Goal: Communication & Community: Answer question/provide support

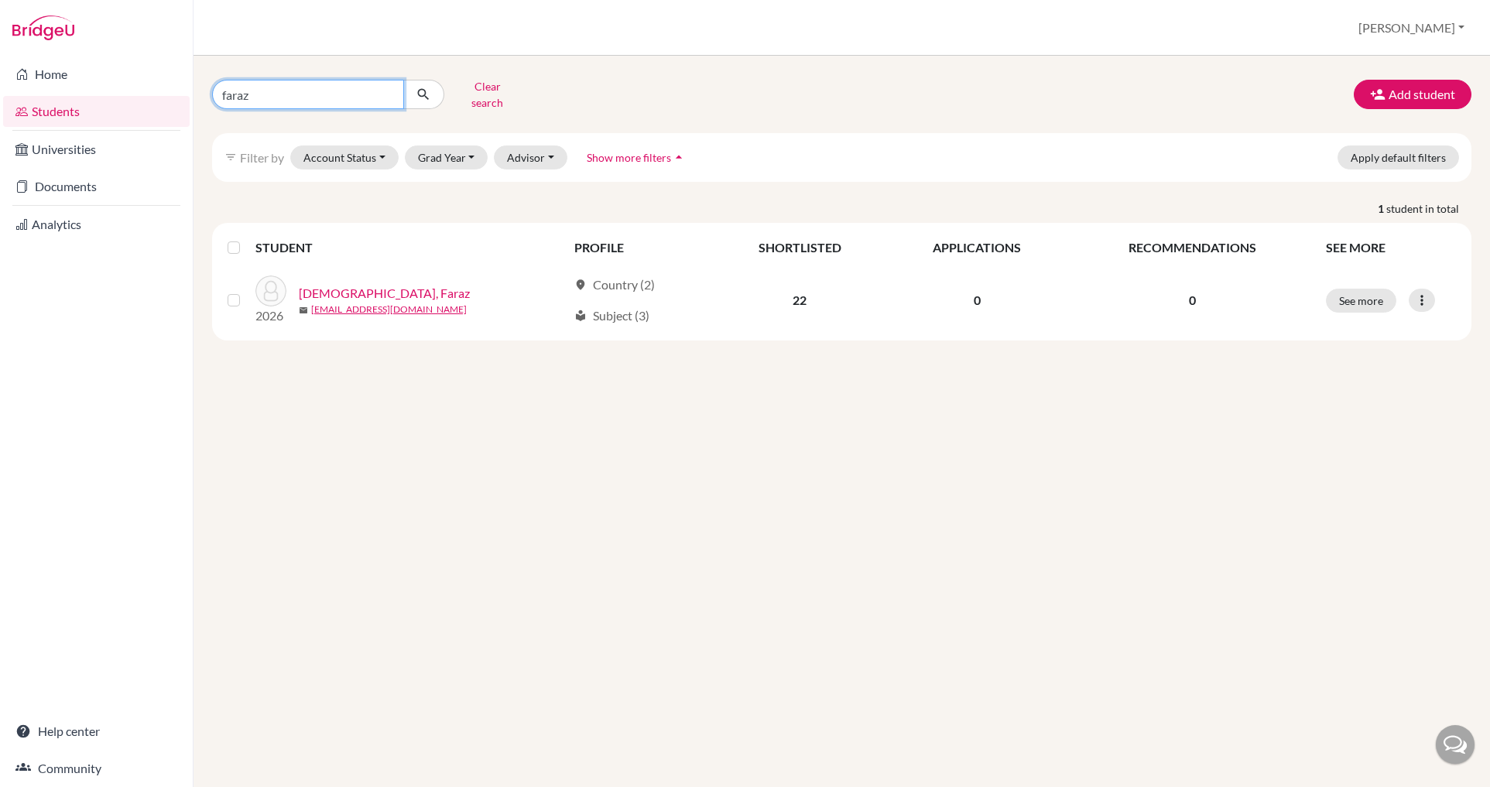
click at [255, 92] on input "faraz" at bounding box center [308, 94] width 192 height 29
type input "f"
type input "[PERSON_NAME]"
click button "submit" at bounding box center [423, 94] width 41 height 29
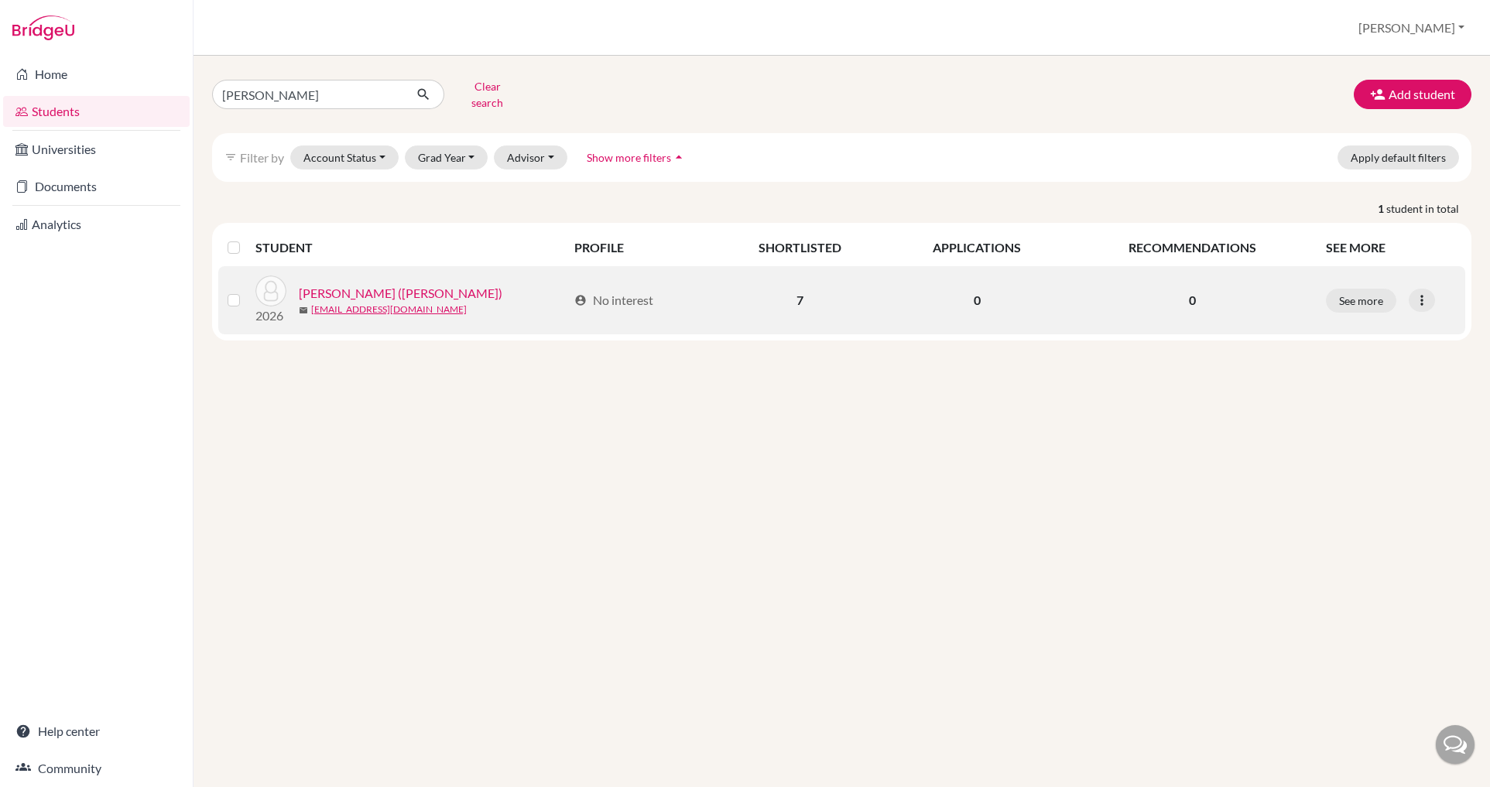
click at [380, 284] on link "[PERSON_NAME] ([PERSON_NAME])" at bounding box center [401, 293] width 204 height 19
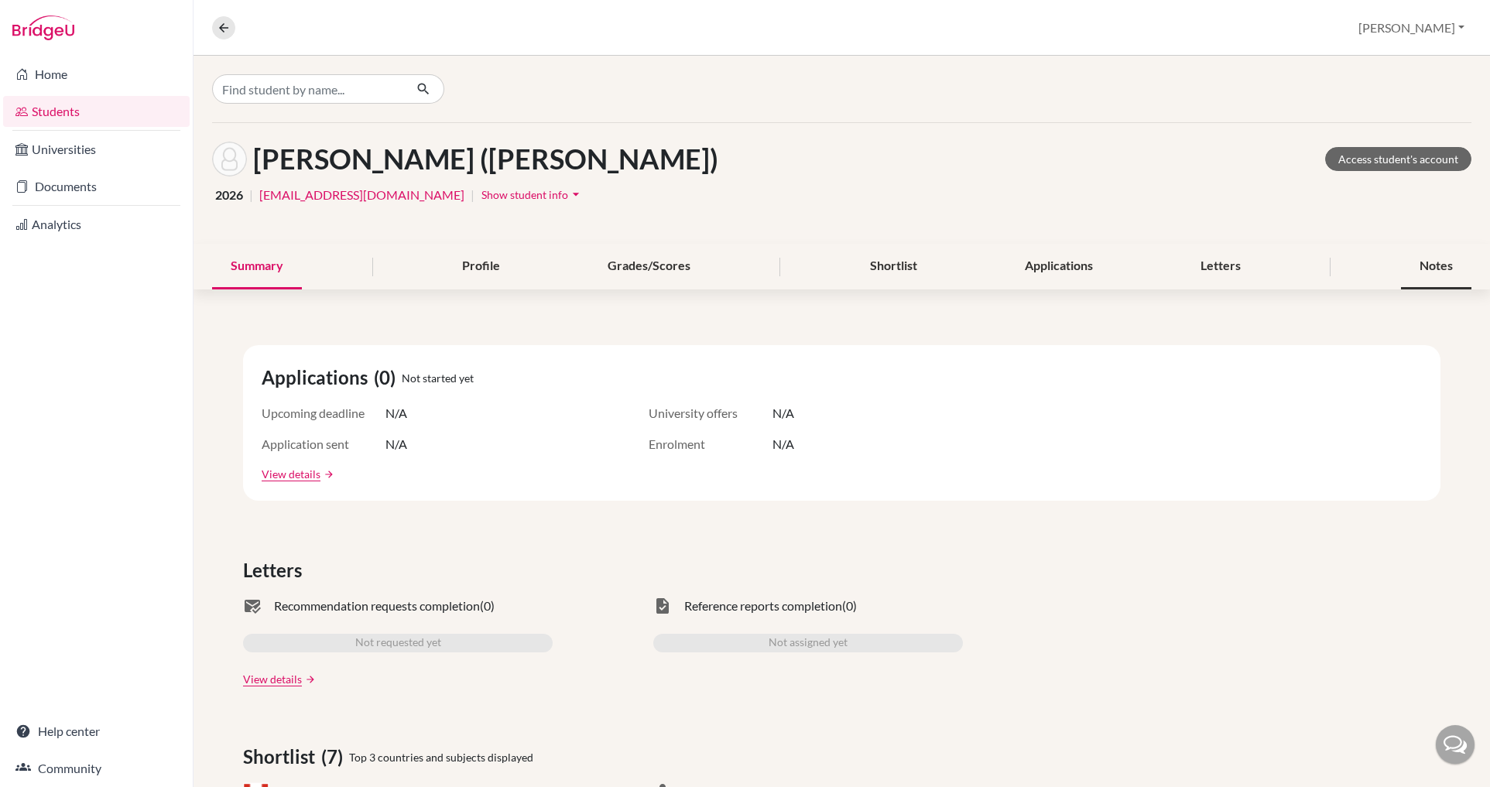
click at [1409, 262] on div "Notes" at bounding box center [1436, 267] width 70 height 46
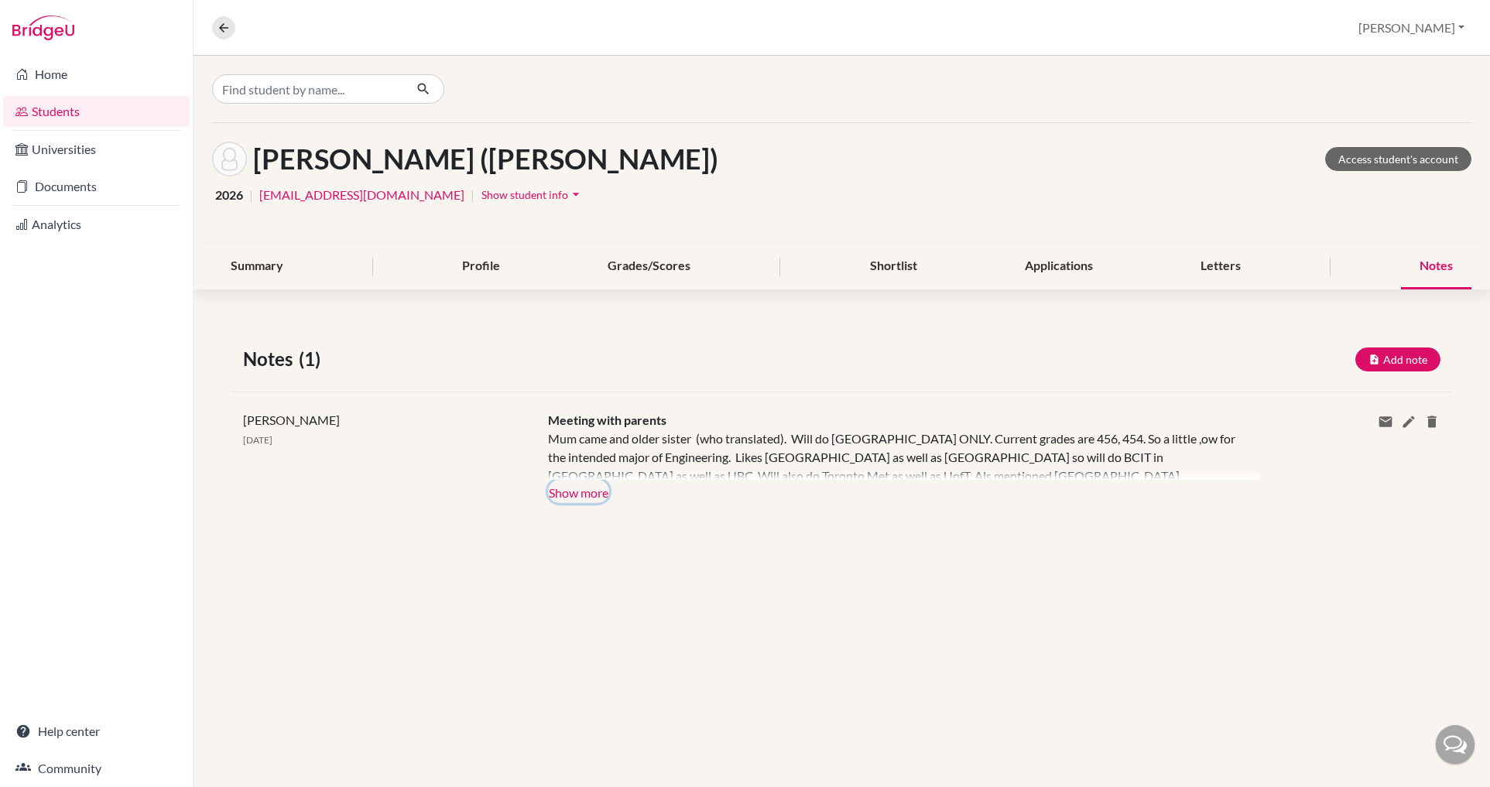
click at [592, 489] on button "Show more" at bounding box center [578, 491] width 61 height 23
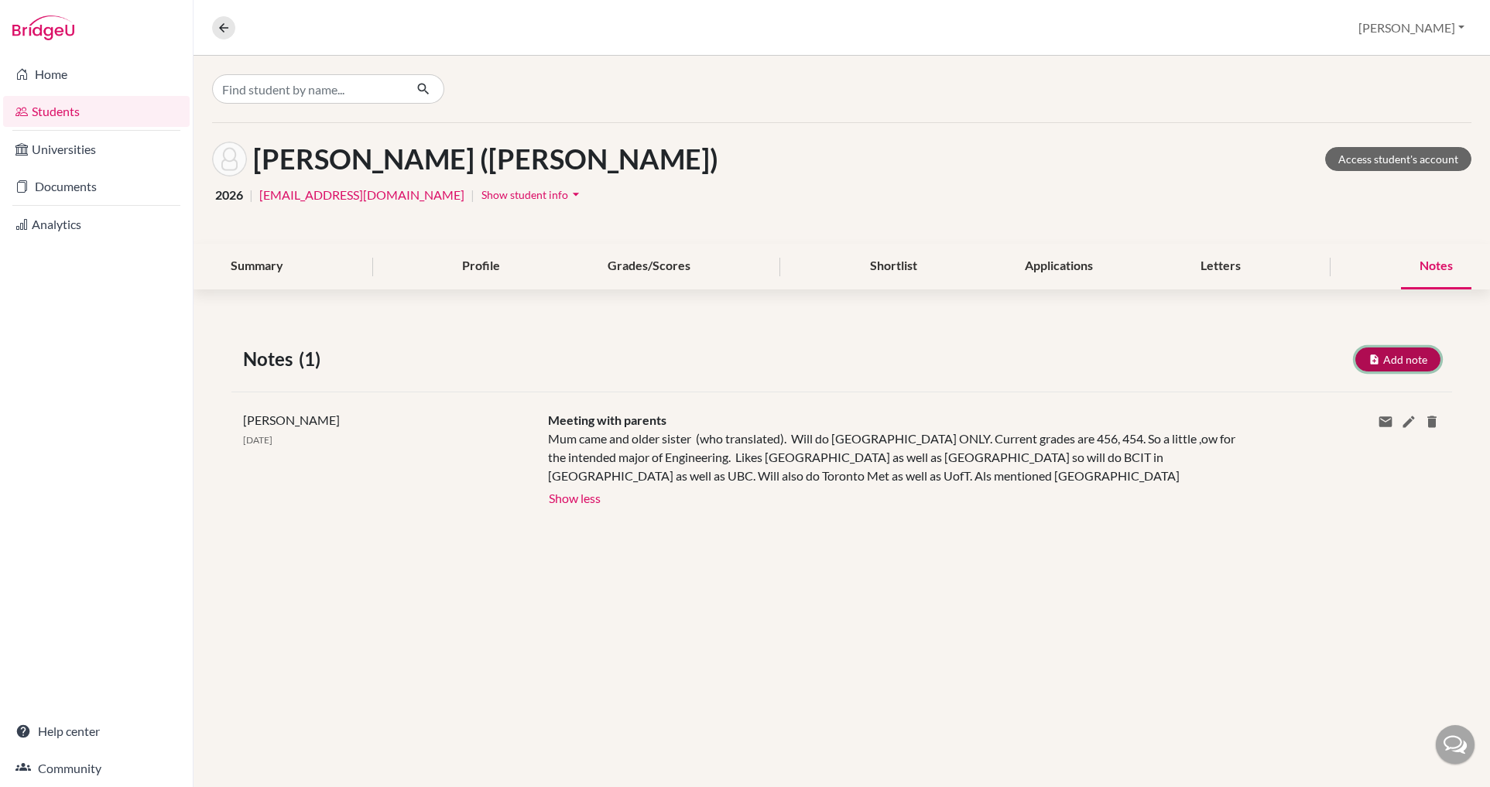
click at [1409, 355] on button "Add note" at bounding box center [1397, 359] width 85 height 24
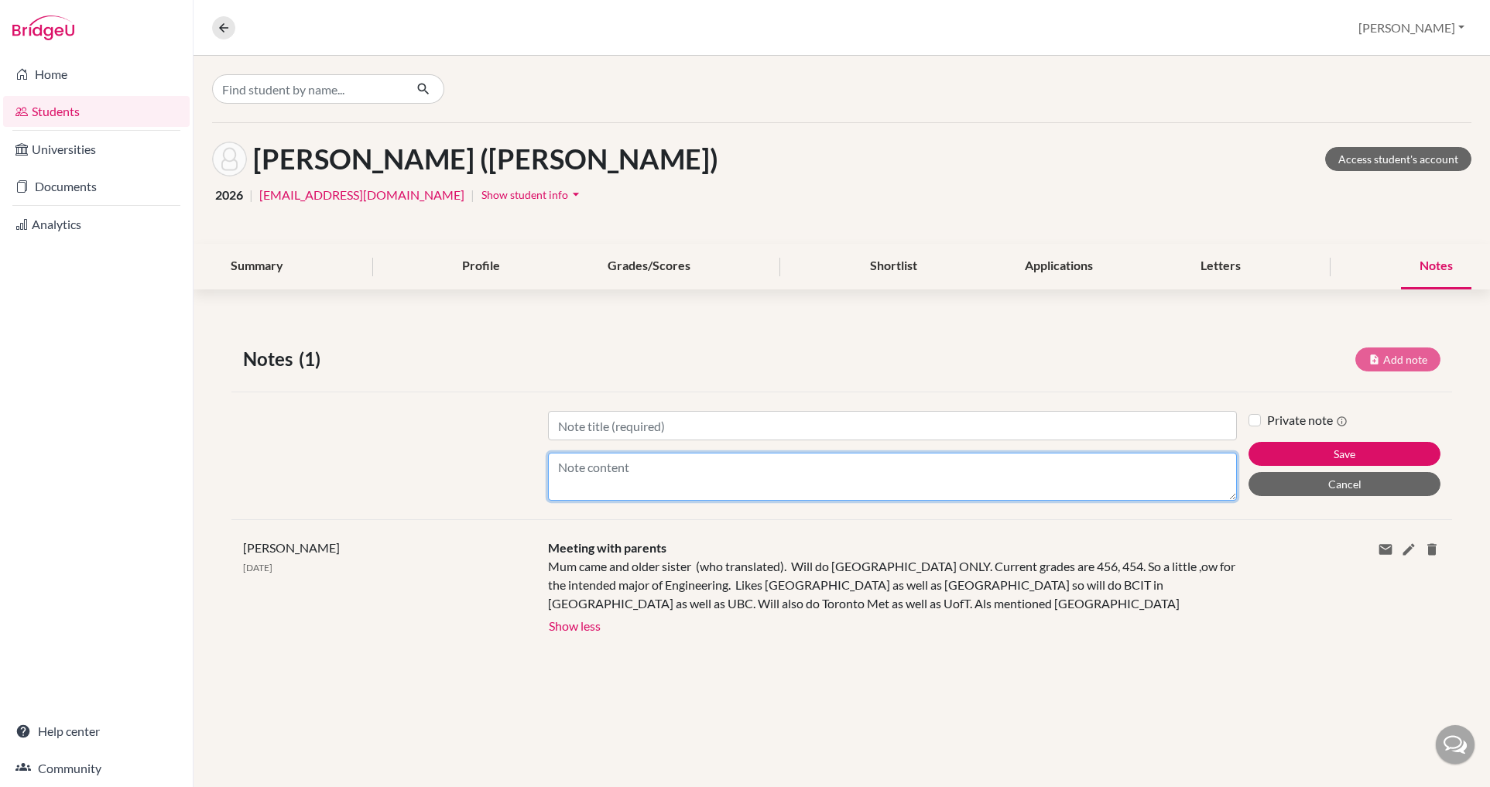
click at [621, 479] on textarea "Content" at bounding box center [892, 477] width 689 height 48
paste textarea "[URL][DOMAIN_NAME]"
type textarea "Essay document link [URL][DOMAIN_NAME]"
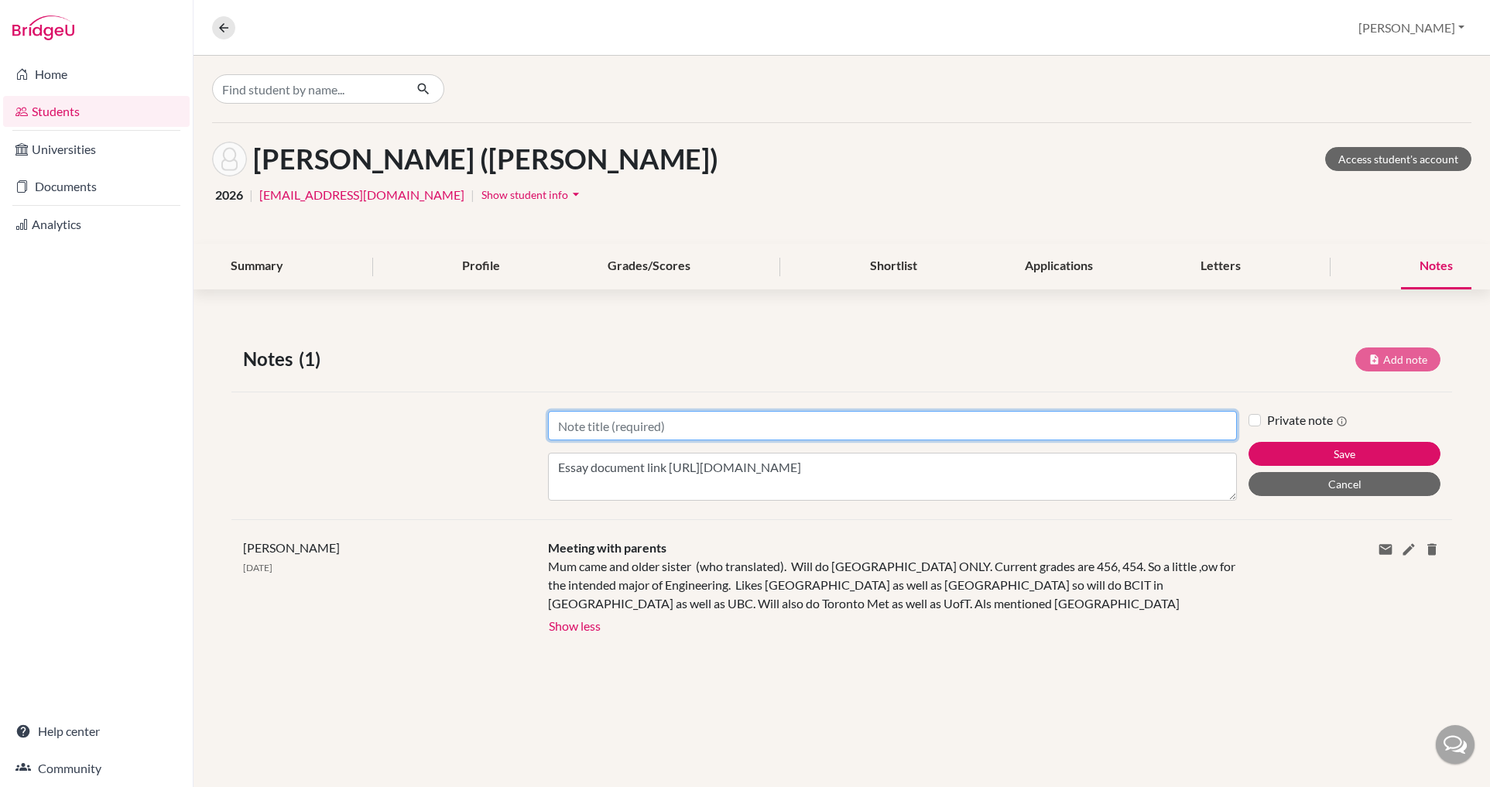
click at [635, 432] on input "Title" at bounding box center [892, 425] width 689 height 29
type input "Essay doc link"
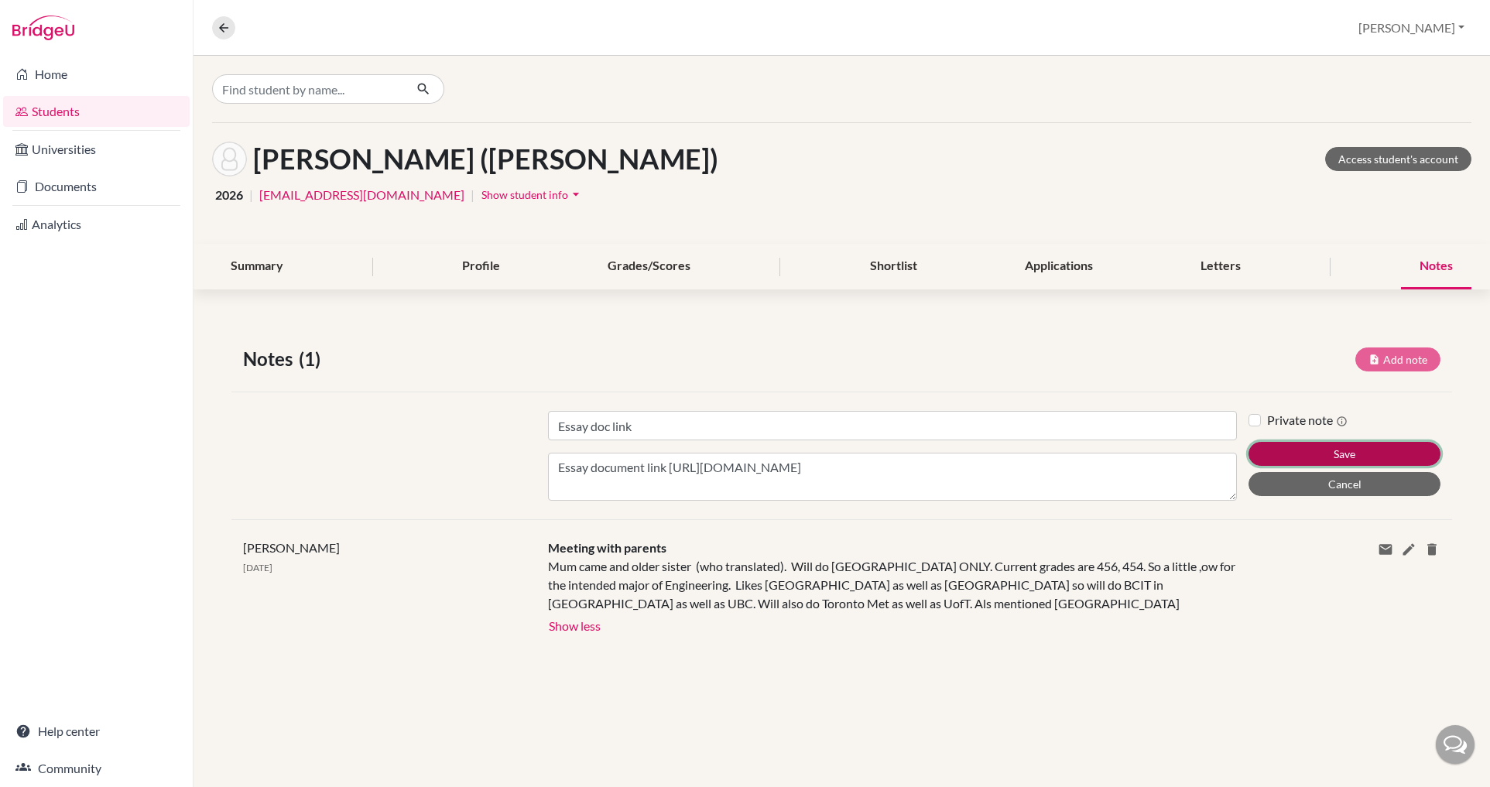
click at [1317, 449] on button "Save" at bounding box center [1344, 454] width 192 height 24
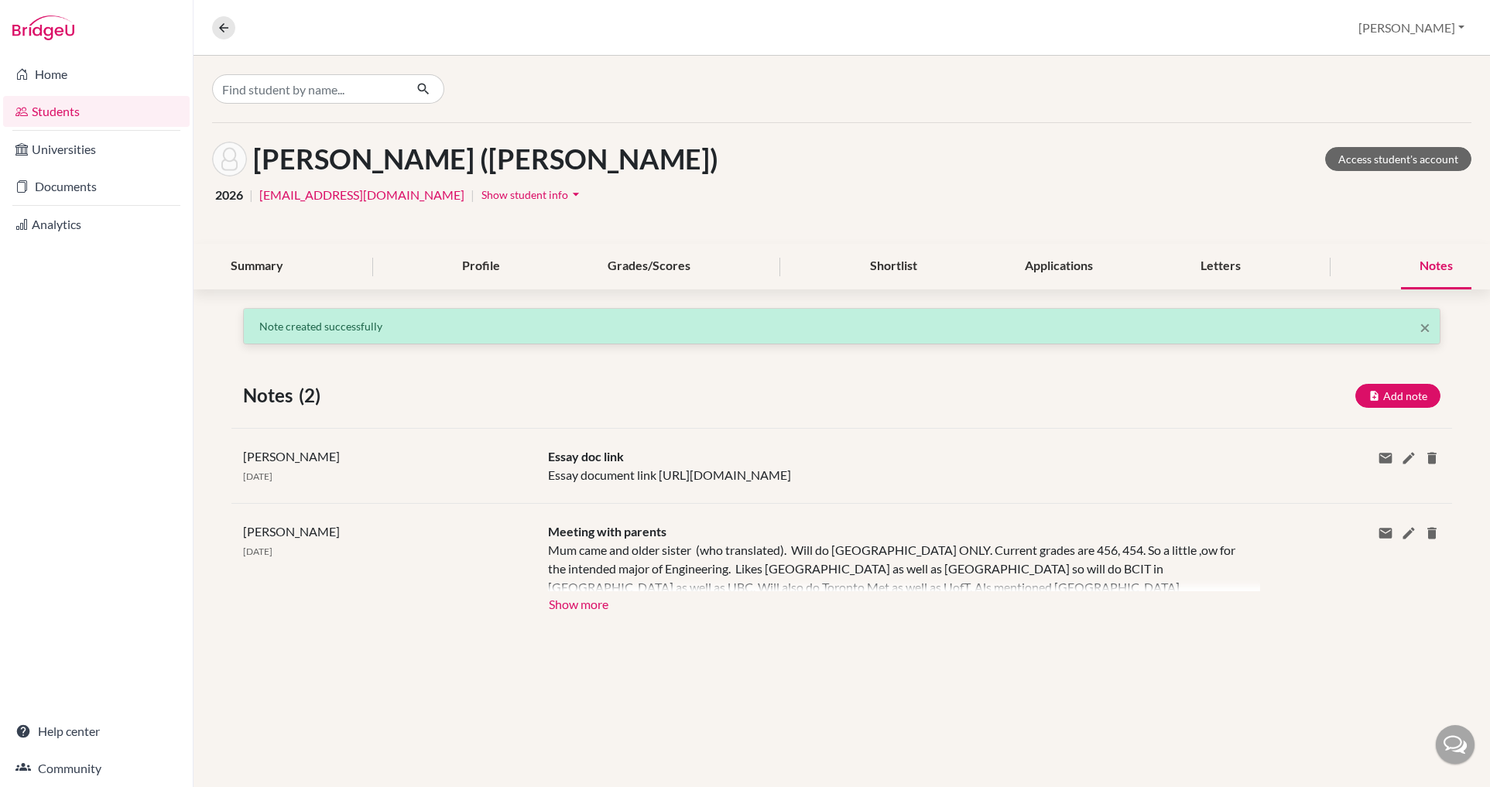
click at [676, 371] on div "× Note created successfully Notes (2) Add note Title Content Private note Save …" at bounding box center [841, 489] width 1296 height 362
click at [306, 89] on input "Find student by name..." at bounding box center [308, 88] width 192 height 29
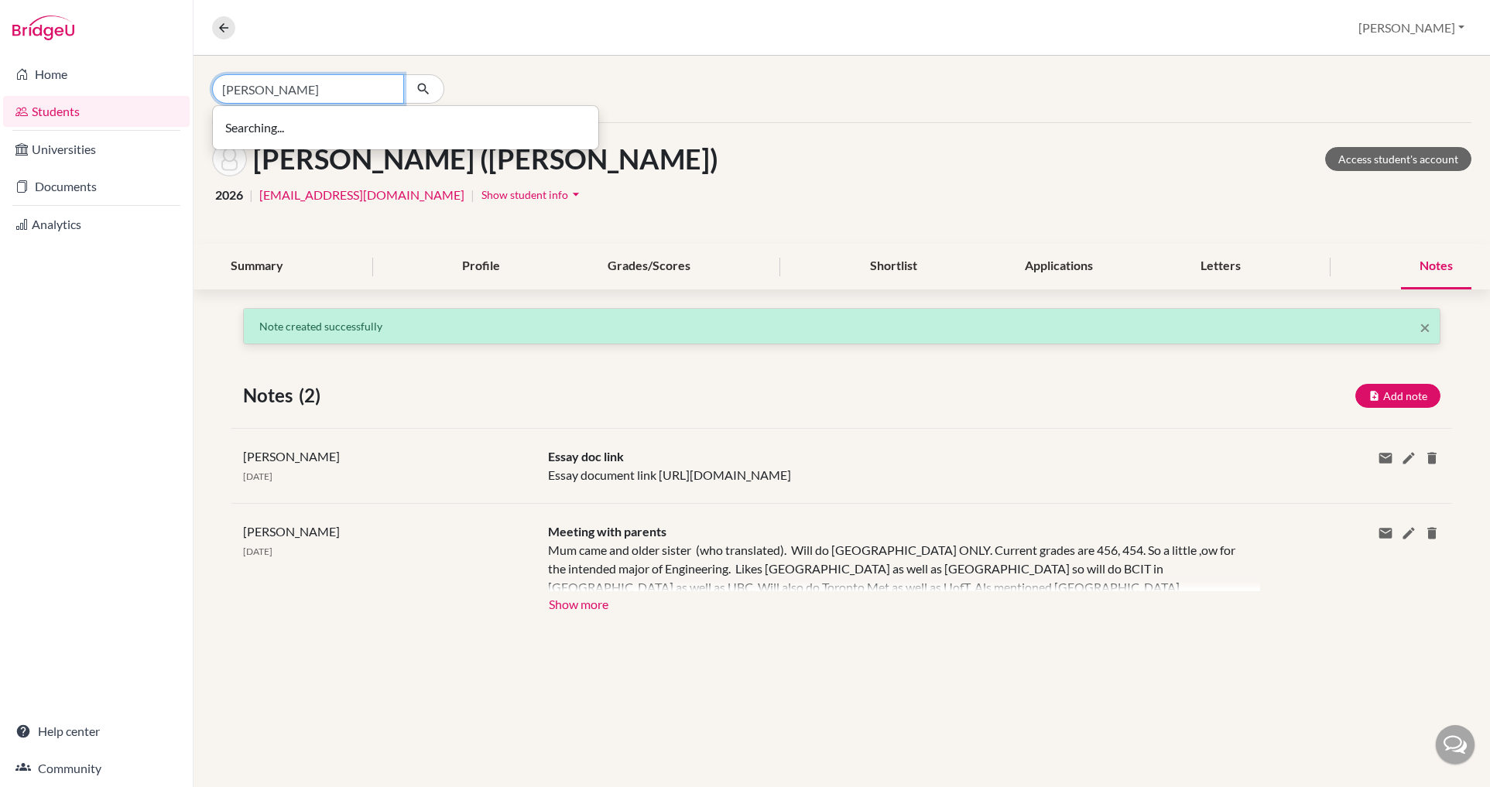
type input "[PERSON_NAME]"
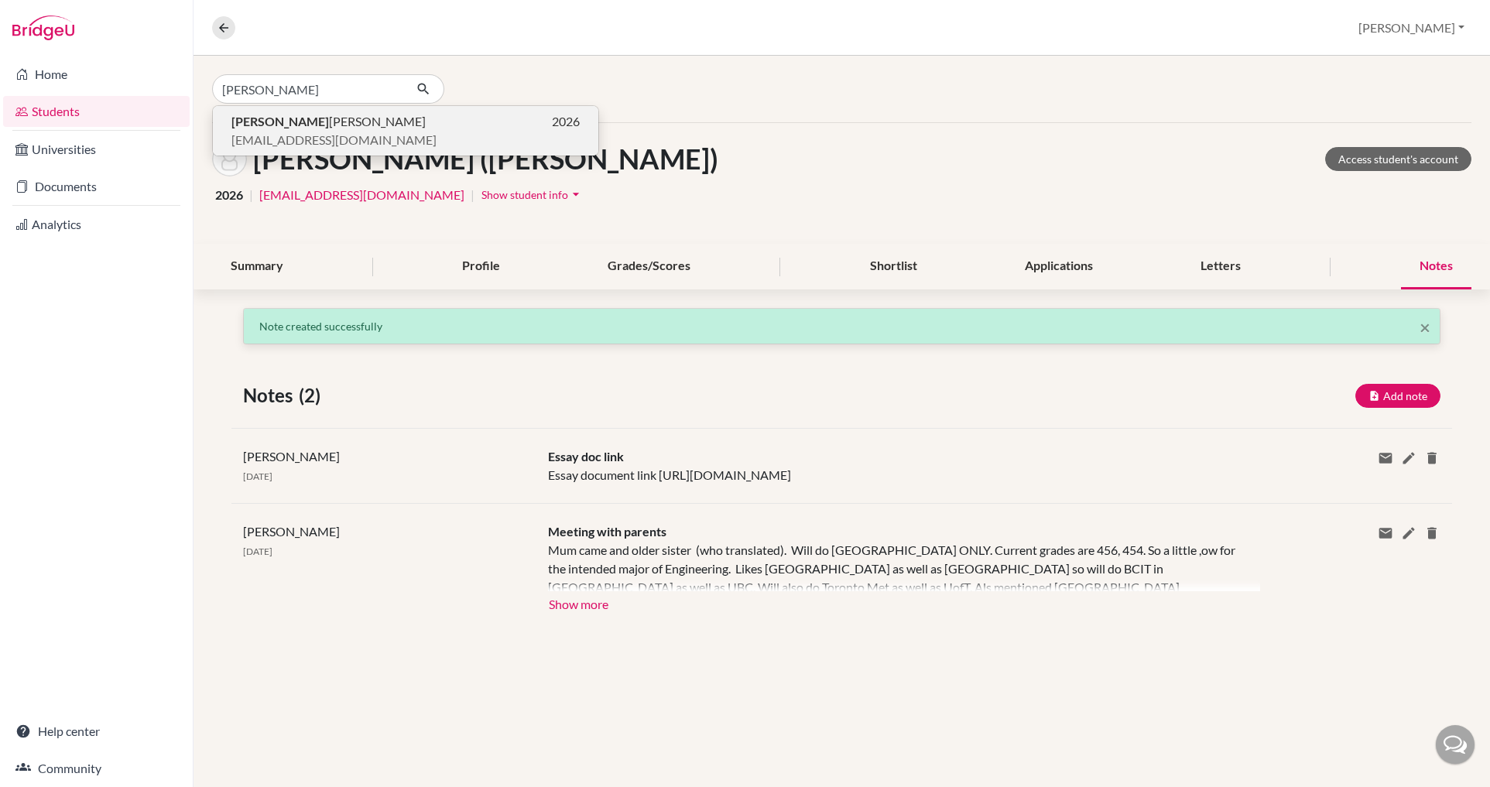
click at [290, 125] on span "[PERSON_NAME]" at bounding box center [328, 121] width 194 height 19
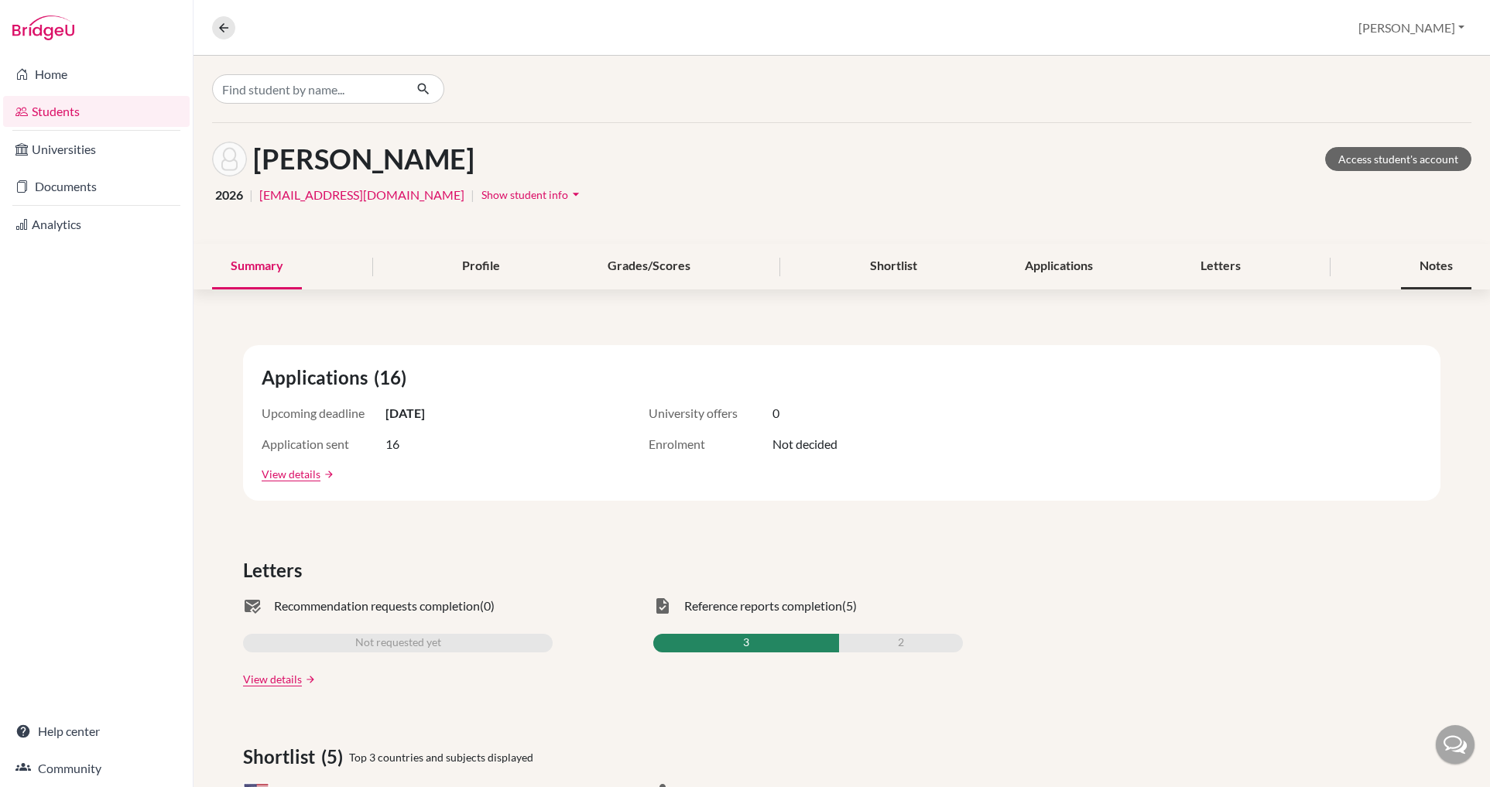
click at [1423, 259] on div "Notes" at bounding box center [1436, 267] width 70 height 46
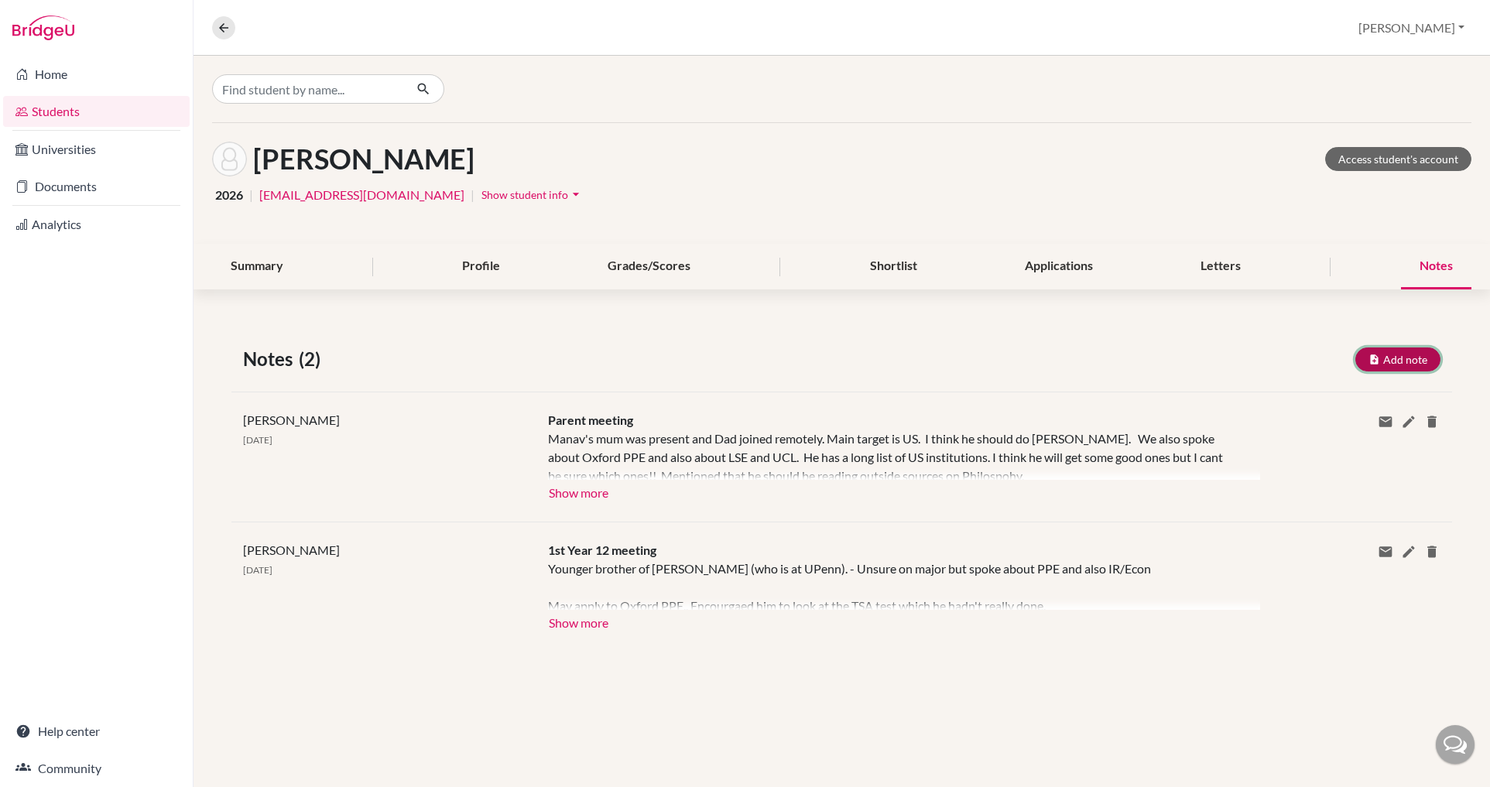
click at [1379, 358] on icon "button" at bounding box center [1374, 360] width 12 height 12
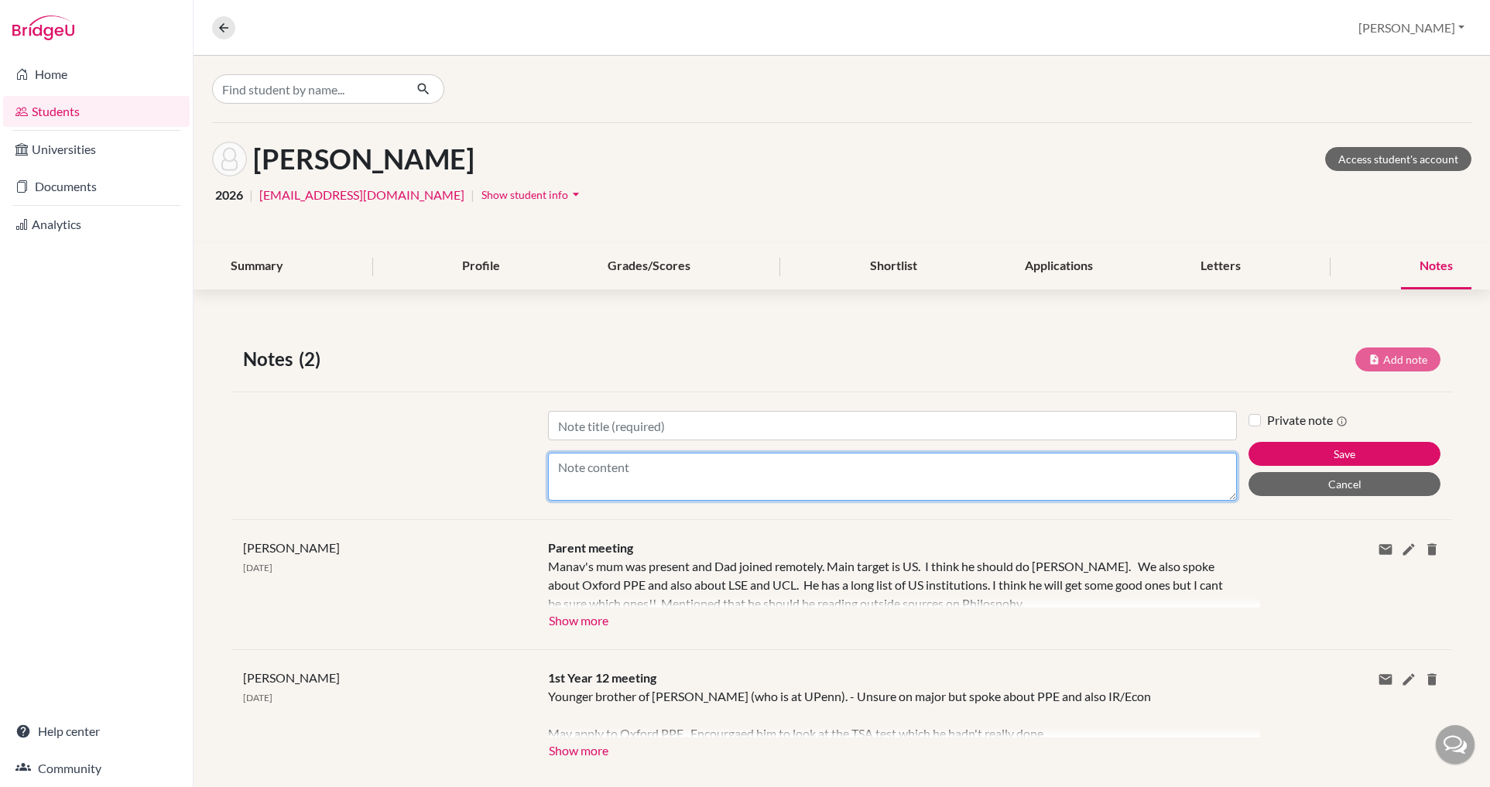
click at [742, 485] on textarea "Content" at bounding box center [892, 477] width 689 height 48
paste textarea "[EMAIL_ADDRESS][DOMAIN_NAME]"
type textarea "m"
paste textarea "[URL][DOMAIN_NAME]"
type textarea "[URL][DOMAIN_NAME]"
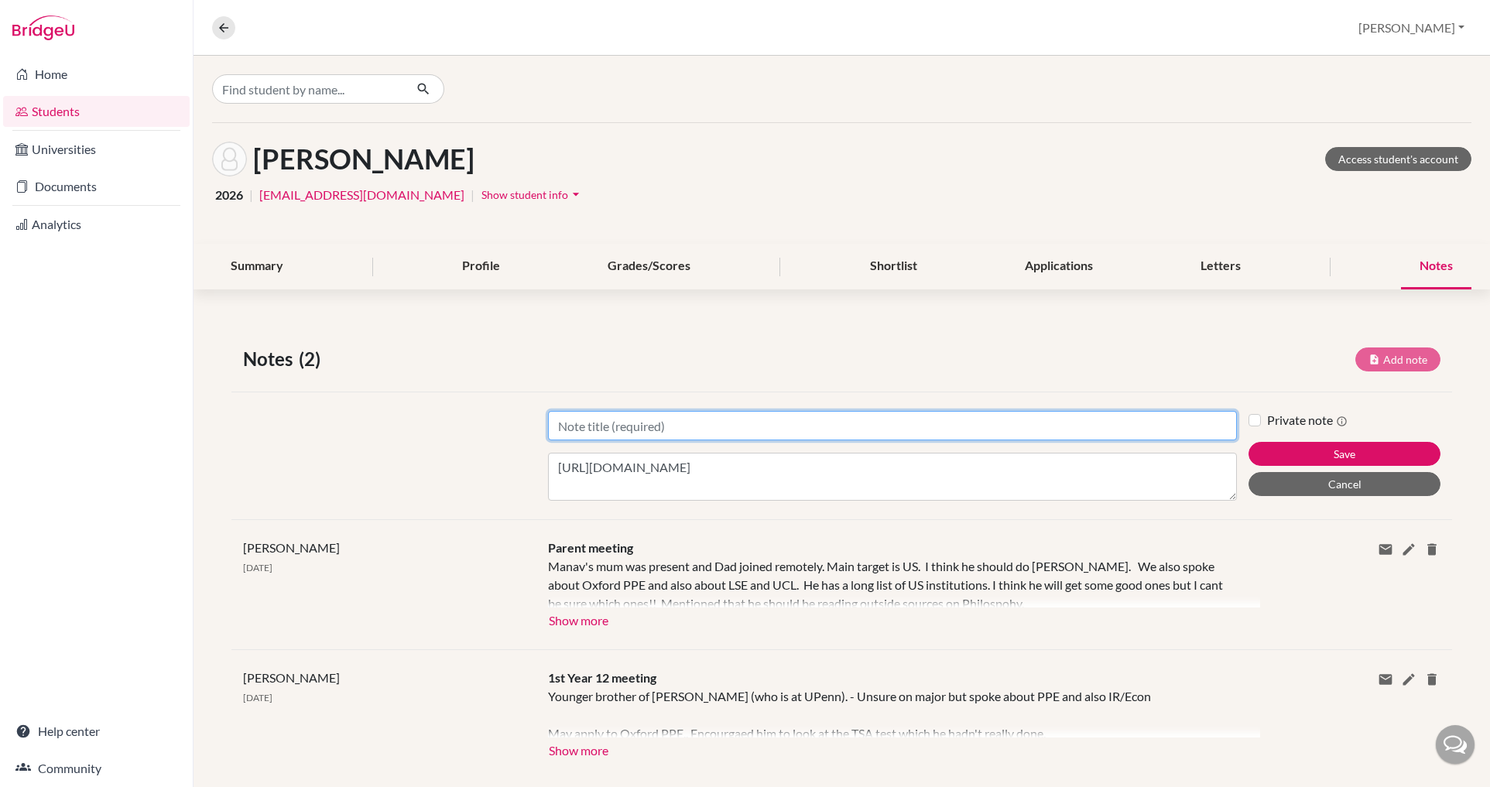
click at [628, 421] on input "Title" at bounding box center [892, 425] width 689 height 29
type input "Essay document link"
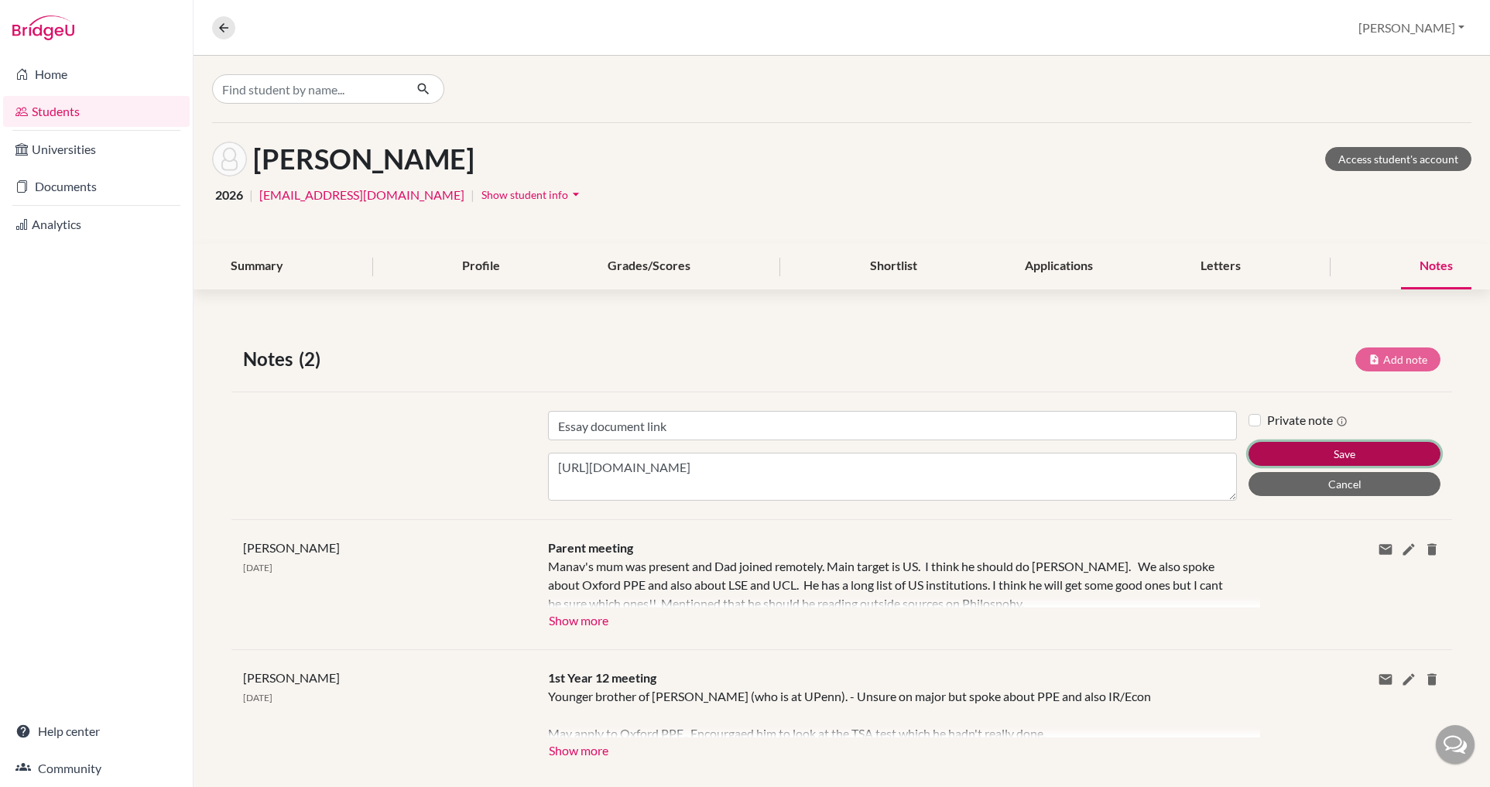
click at [1330, 447] on button "Save" at bounding box center [1344, 454] width 192 height 24
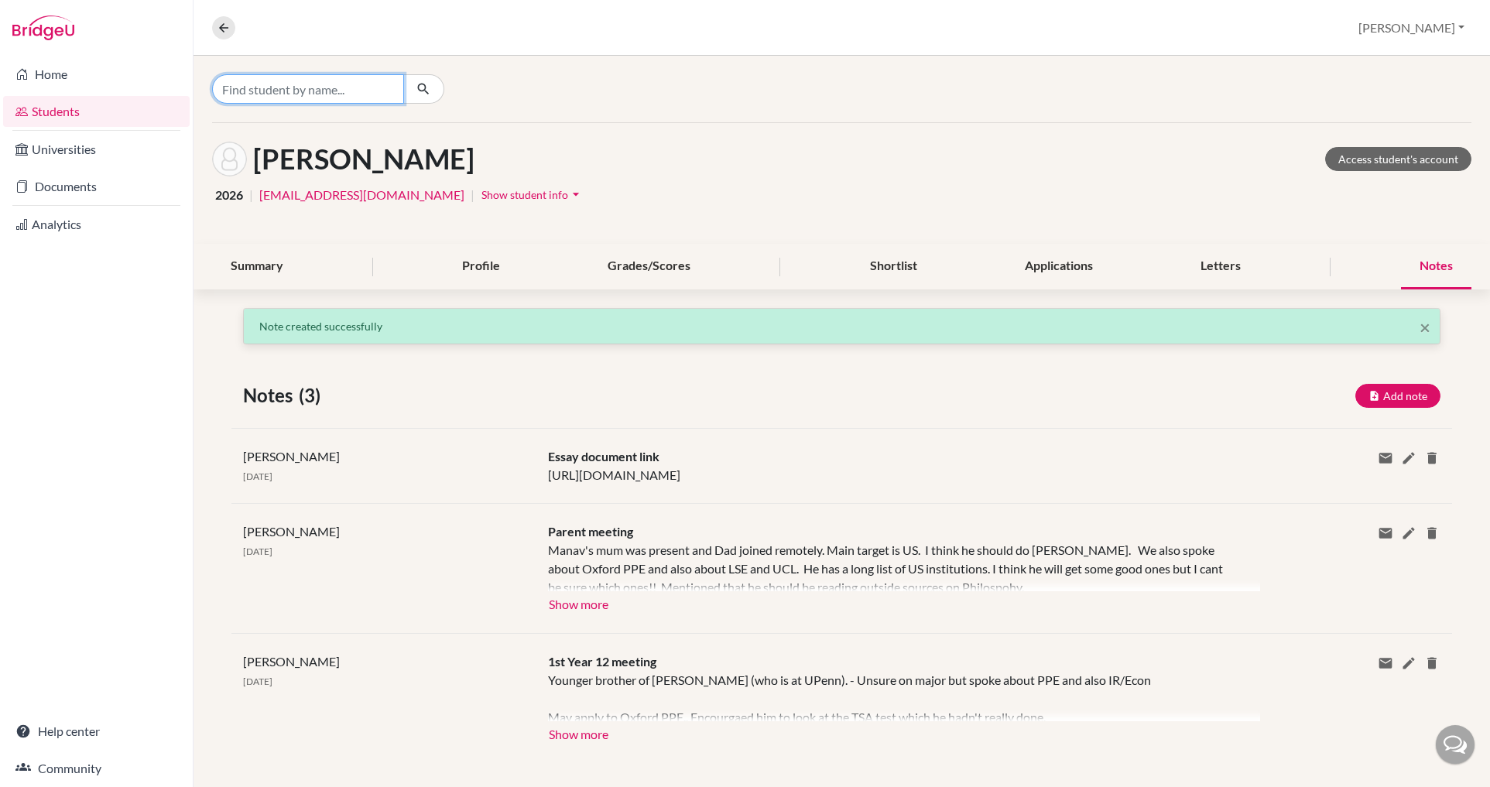
click at [360, 98] on input "Find student by name..." at bounding box center [308, 88] width 192 height 29
type input "[PERSON_NAME]"
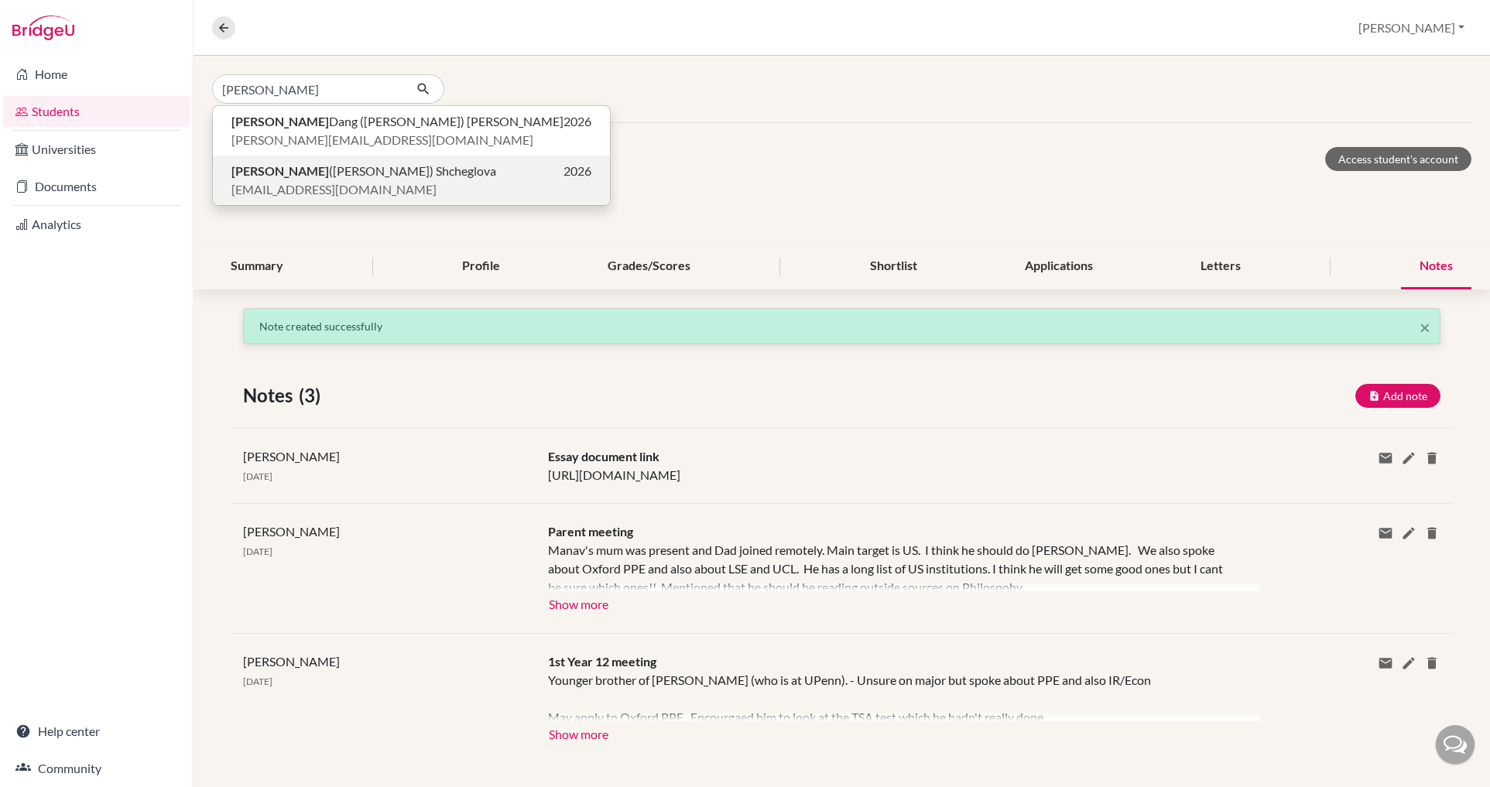
click at [323, 179] on span "[PERSON_NAME] ([PERSON_NAME]" at bounding box center [363, 171] width 265 height 19
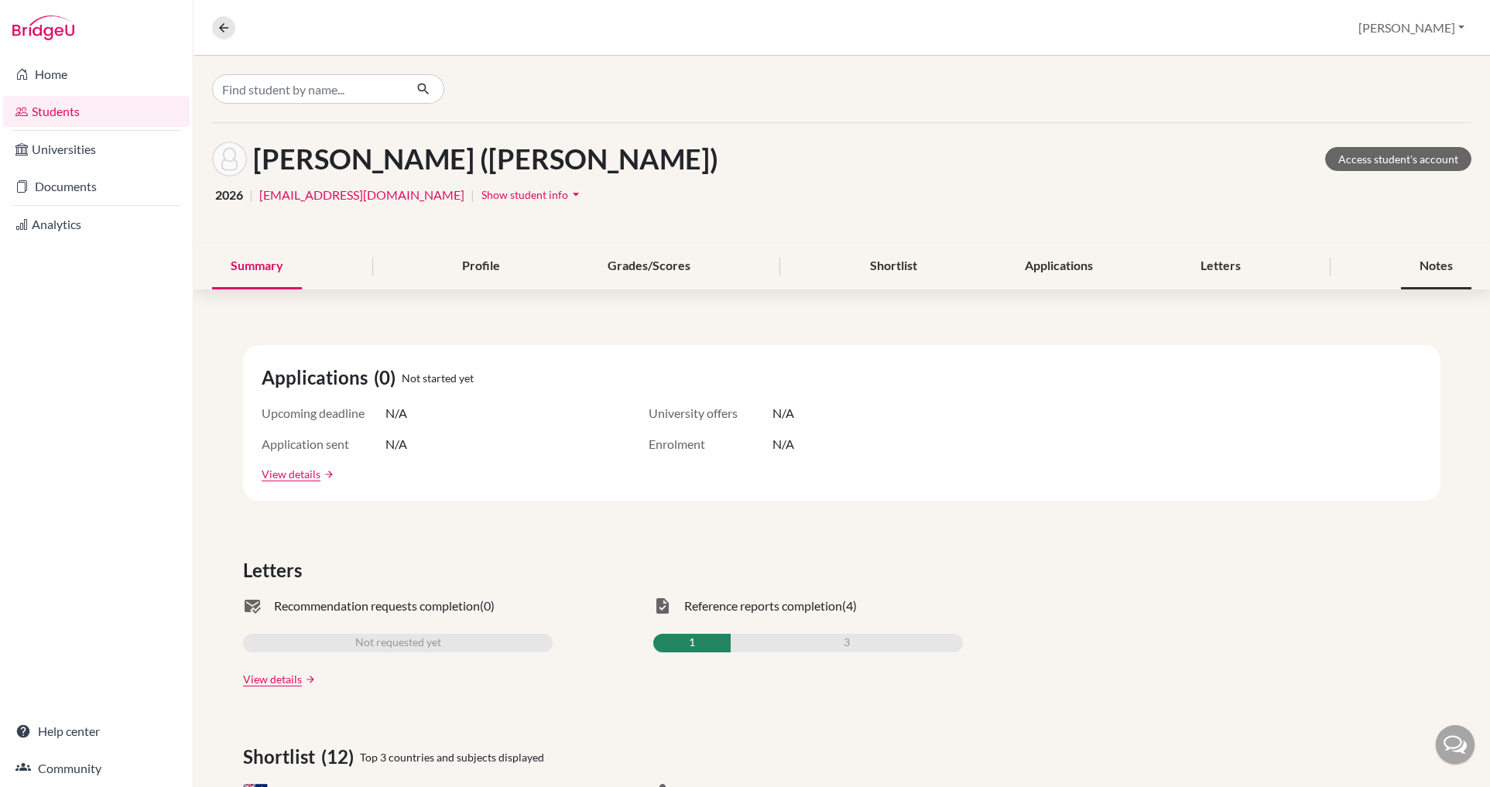
click at [1407, 268] on div "Notes" at bounding box center [1436, 267] width 70 height 46
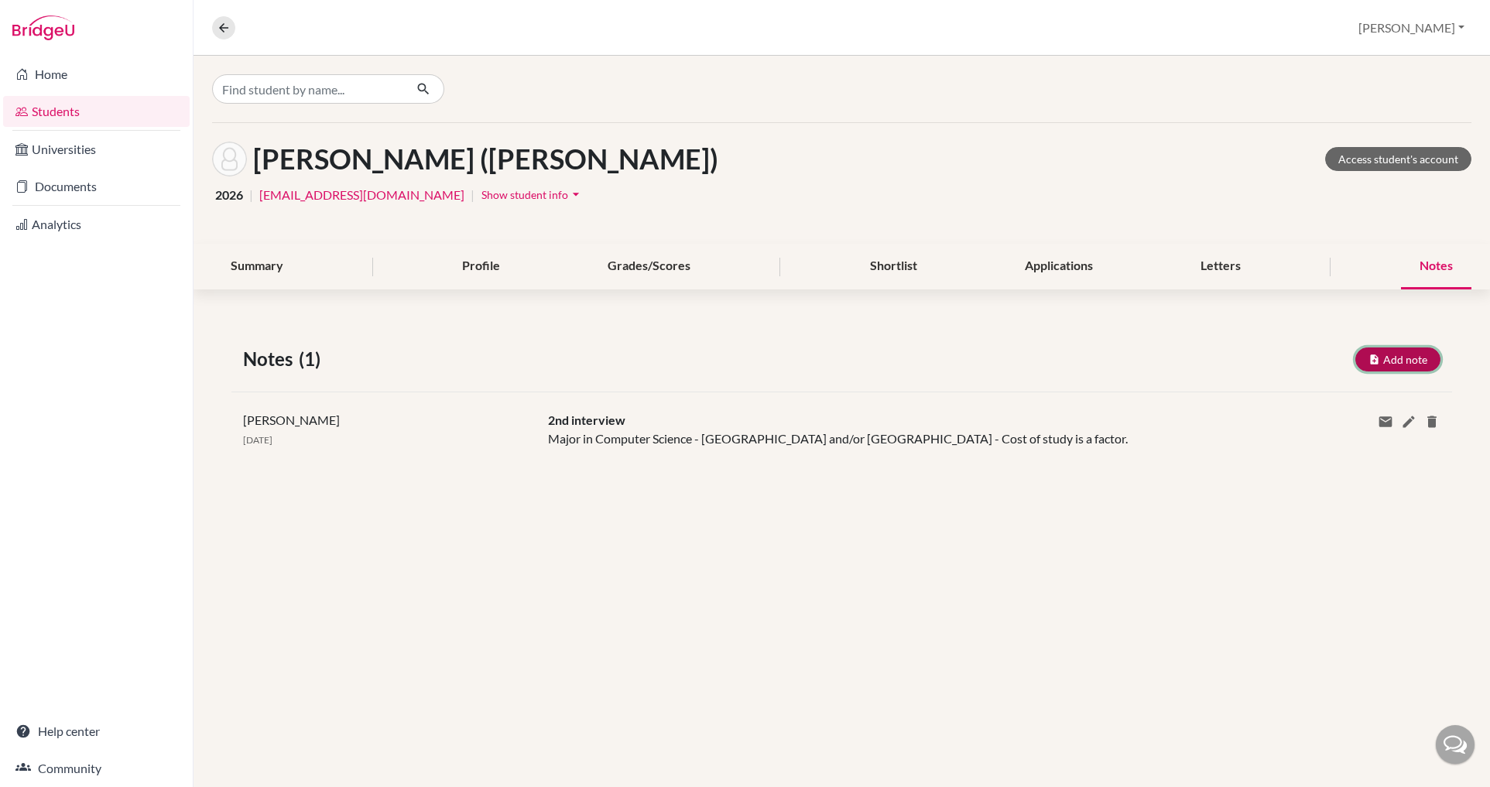
click at [1383, 360] on button "Add note" at bounding box center [1397, 359] width 85 height 24
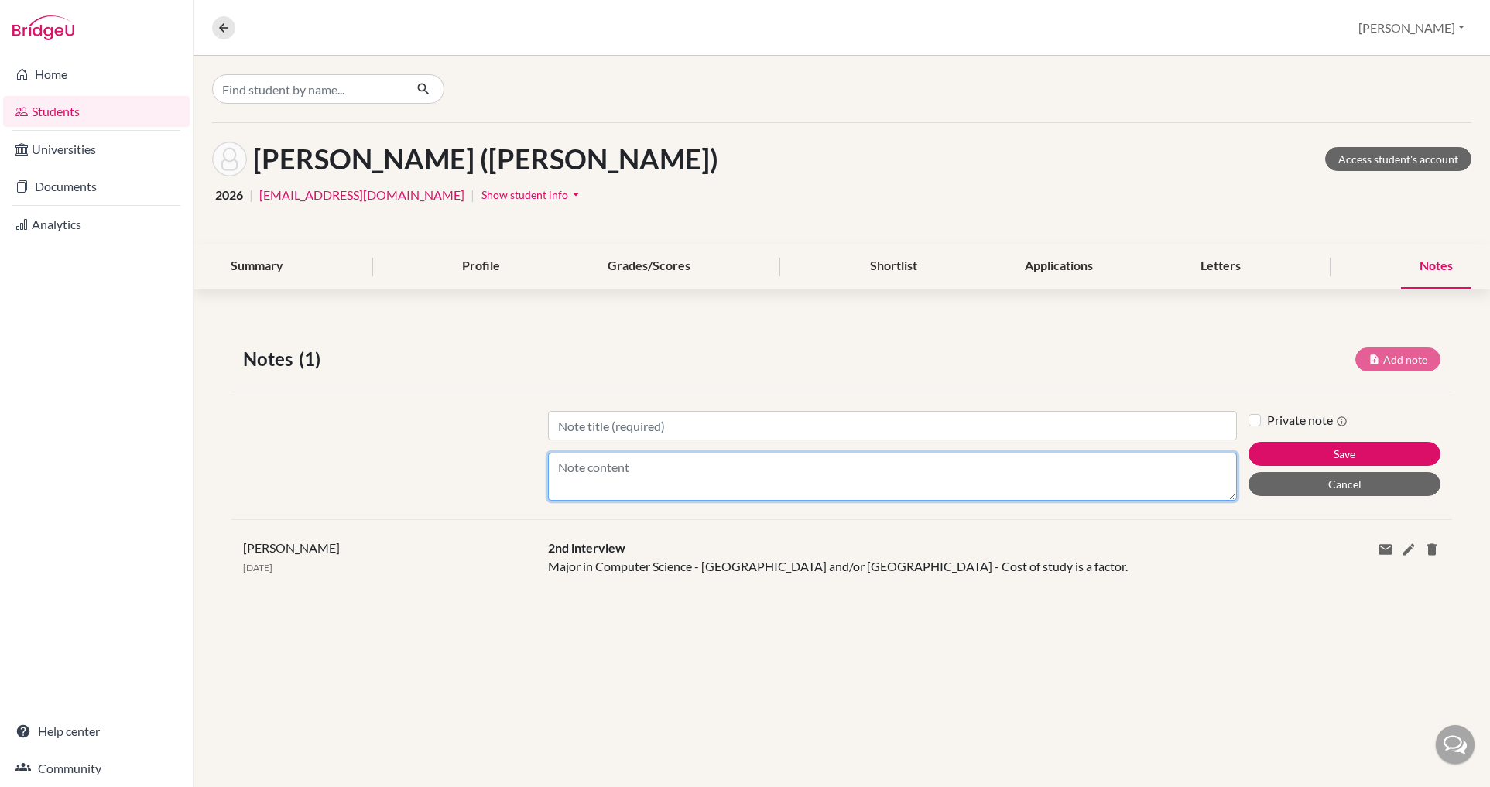
click at [596, 467] on textarea "Content" at bounding box center [892, 477] width 689 height 48
paste textarea "[URL][DOMAIN_NAME]"
type textarea "[URL][DOMAIN_NAME]"
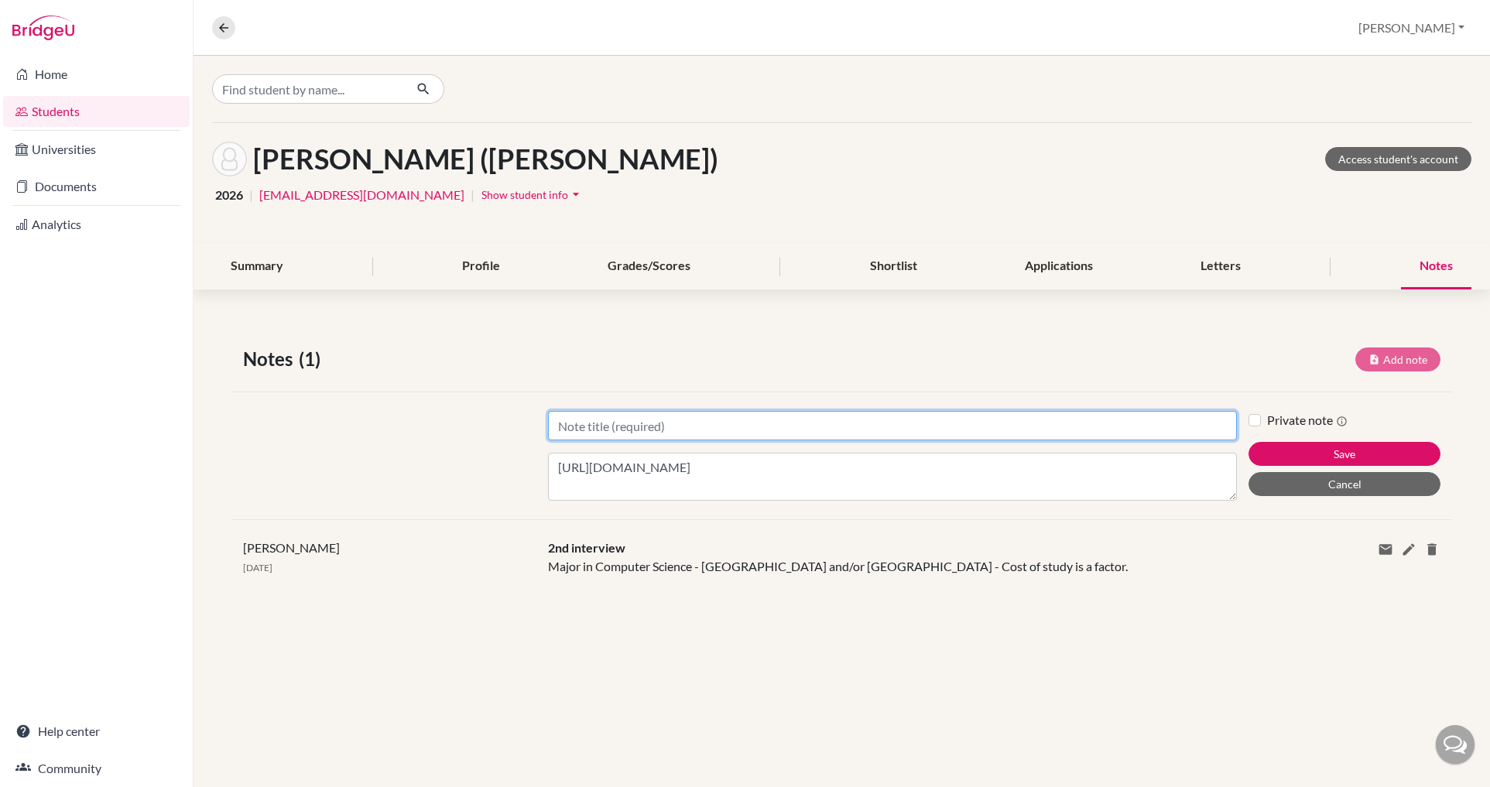
click at [601, 419] on input "Title" at bounding box center [892, 425] width 689 height 29
type input "Essay doc"
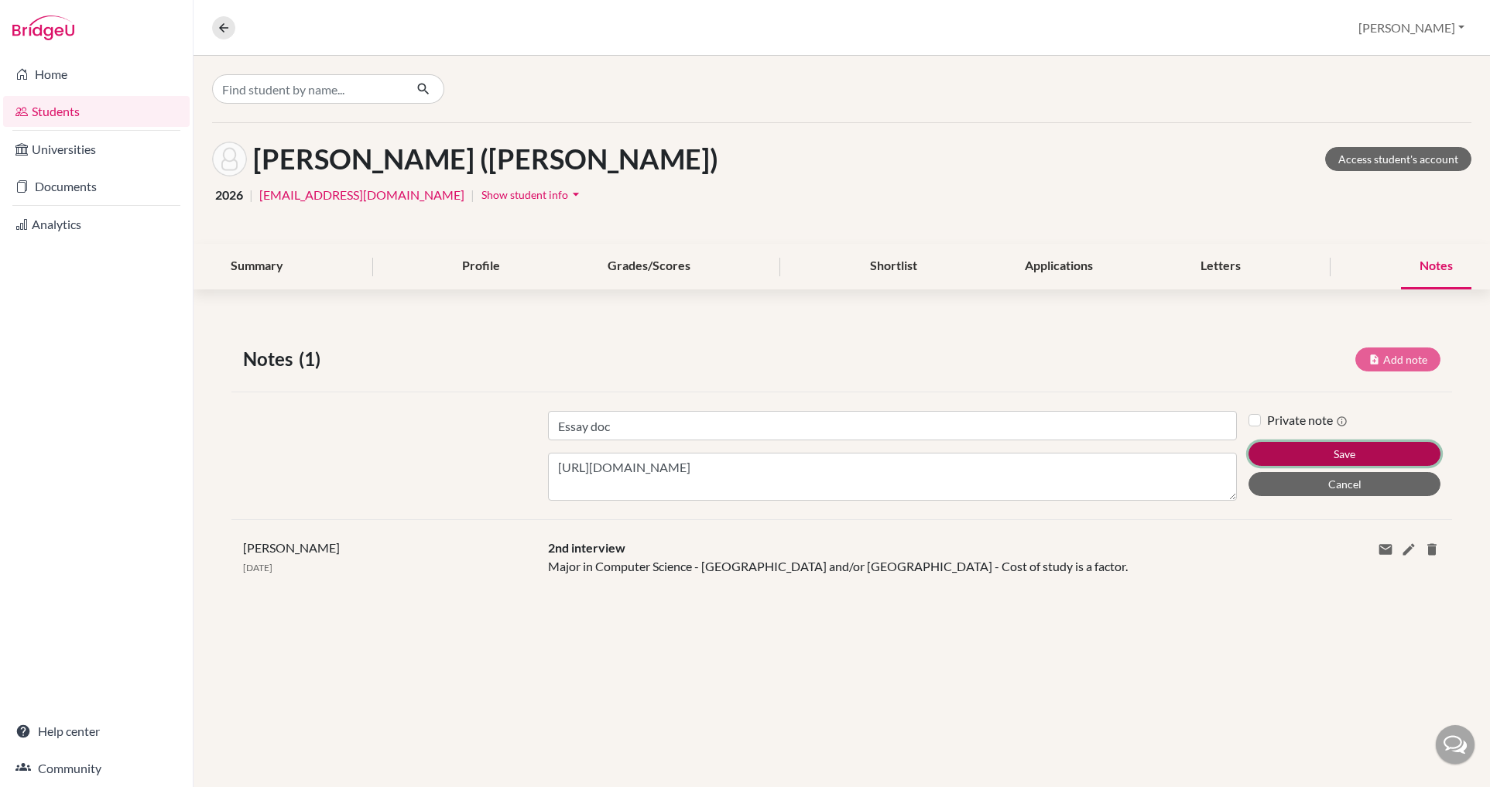
click at [1284, 447] on button "Save" at bounding box center [1344, 454] width 192 height 24
